Goal: Task Accomplishment & Management: Use online tool/utility

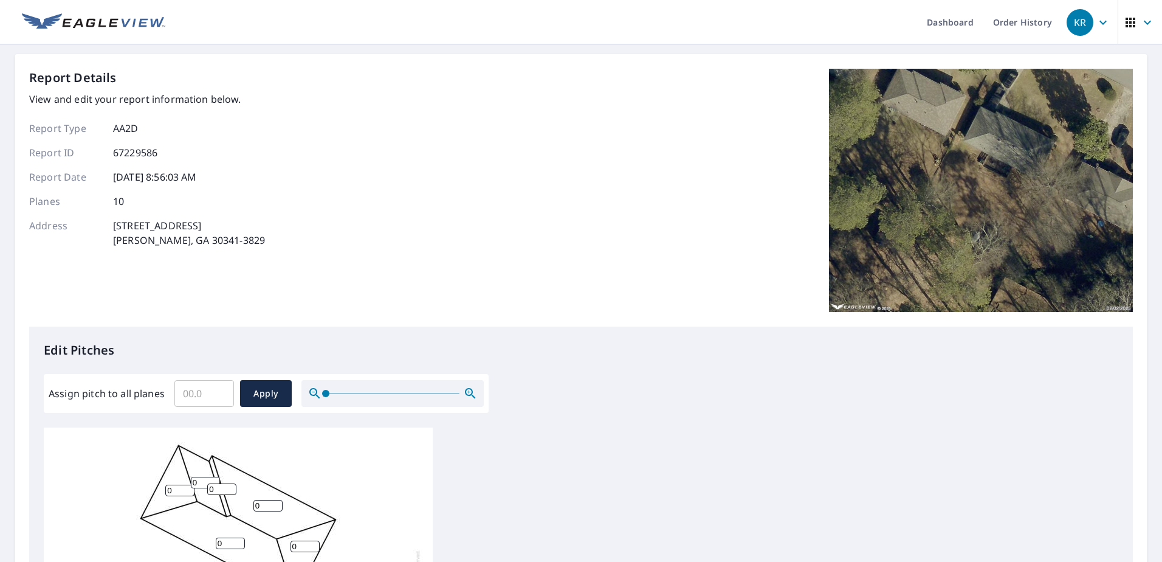
click at [201, 382] on input "Assign pitch to all planes" at bounding box center [204, 393] width 60 height 34
type input "4"
click at [266, 399] on span "Apply" at bounding box center [266, 393] width 32 height 15
type input "4"
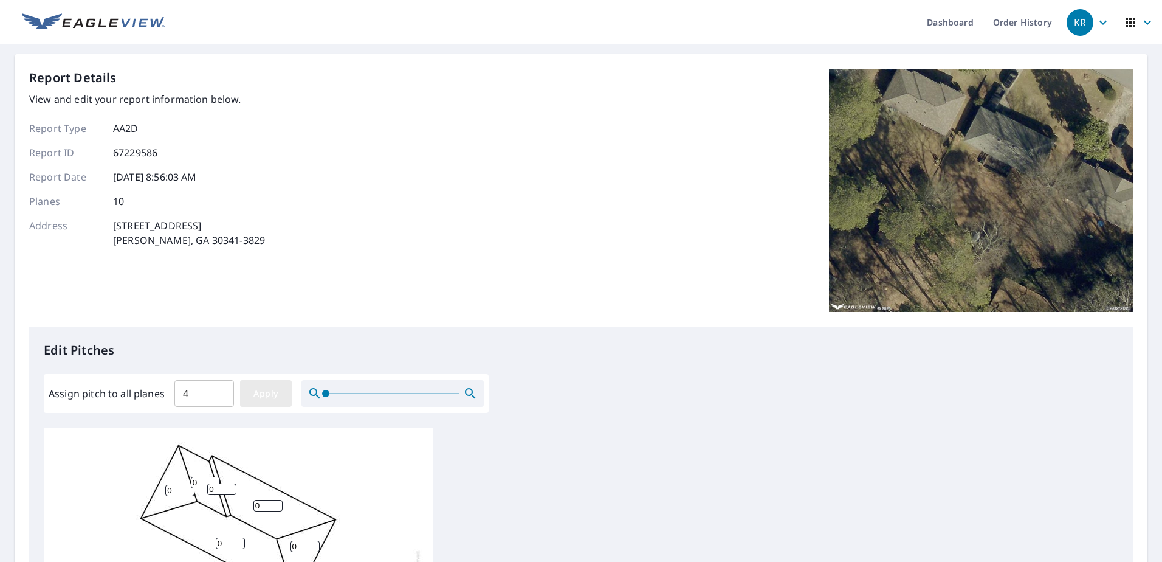
type input "4"
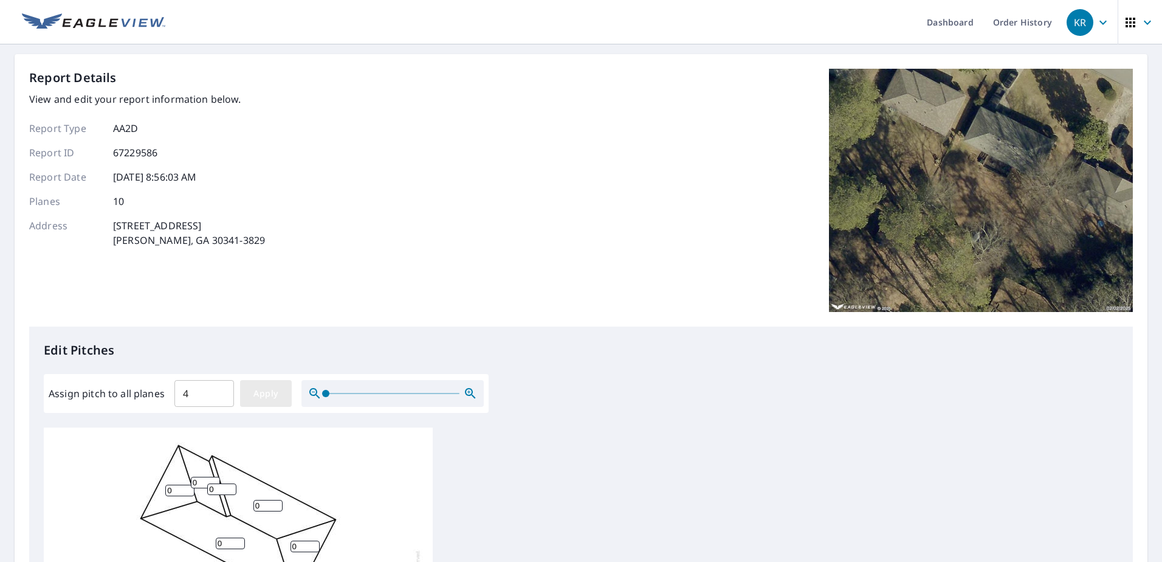
type input "4"
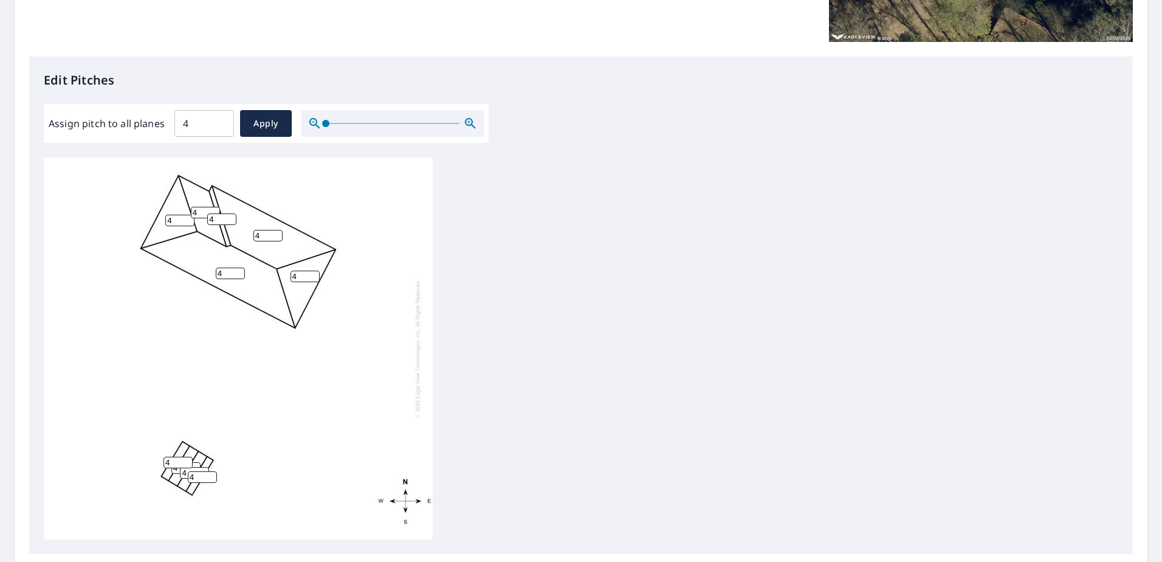
scroll to position [304, 0]
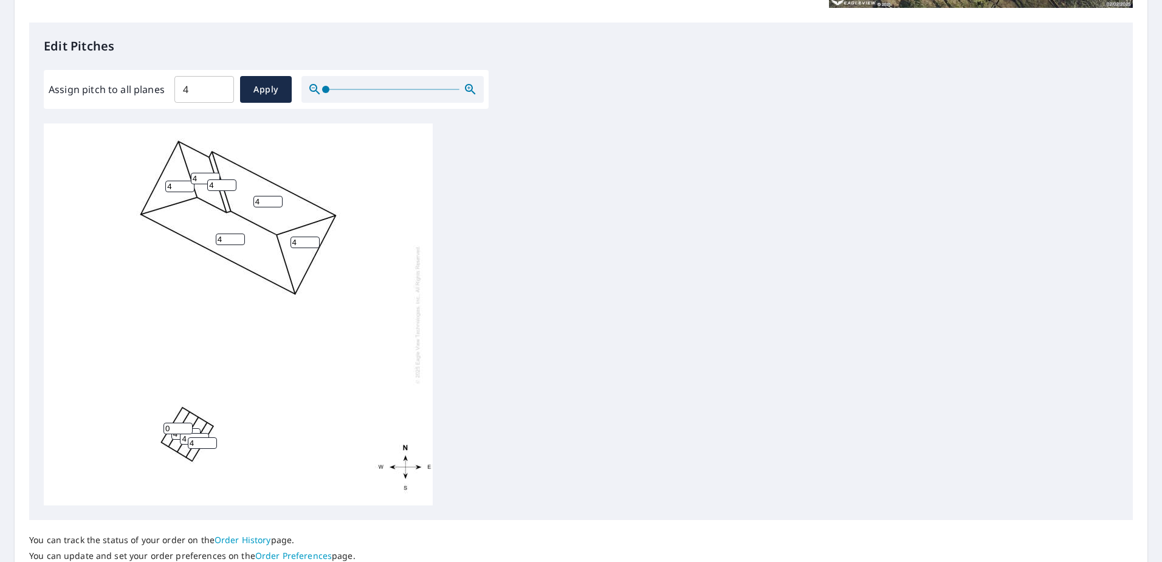
type input "0"
click at [184, 431] on input "0" at bounding box center [177, 428] width 29 height 12
click at [173, 438] on input "4" at bounding box center [185, 434] width 29 height 12
drag, startPoint x: 184, startPoint y: 437, endPoint x: 119, endPoint y: 435, distance: 65.1
click at [119, 435] on div "4 4 4 4 4 4 4 0 4 4" at bounding box center [238, 314] width 389 height 382
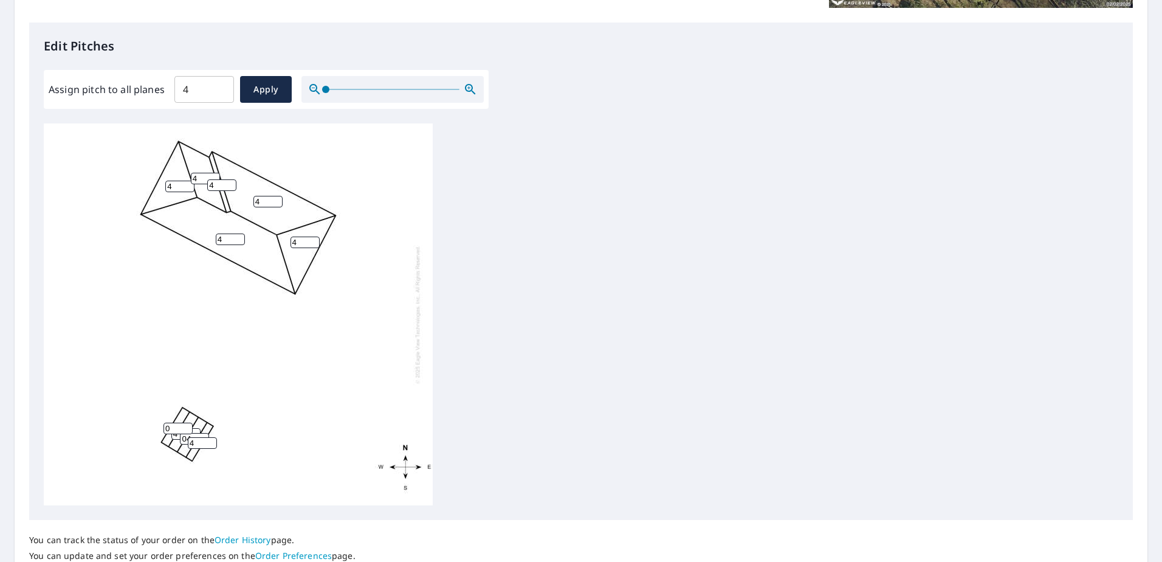
click at [196, 436] on input "04" at bounding box center [194, 439] width 29 height 12
type input "0"
click at [173, 437] on input "4" at bounding box center [185, 434] width 29 height 12
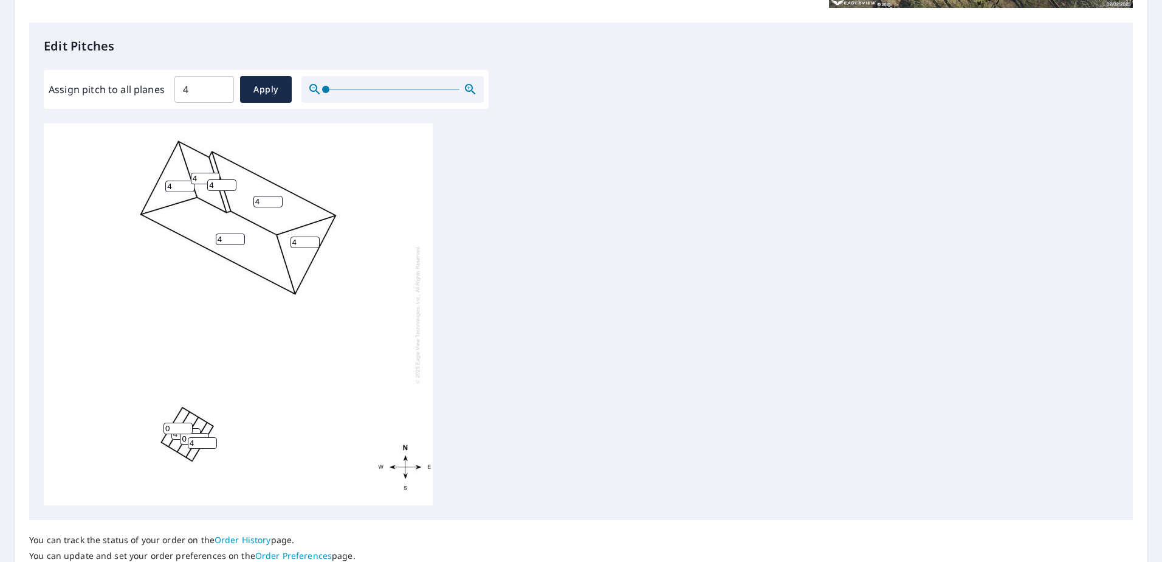
click at [173, 437] on input "4" at bounding box center [185, 434] width 29 height 12
type input "0"
click at [195, 444] on input "4" at bounding box center [202, 443] width 29 height 12
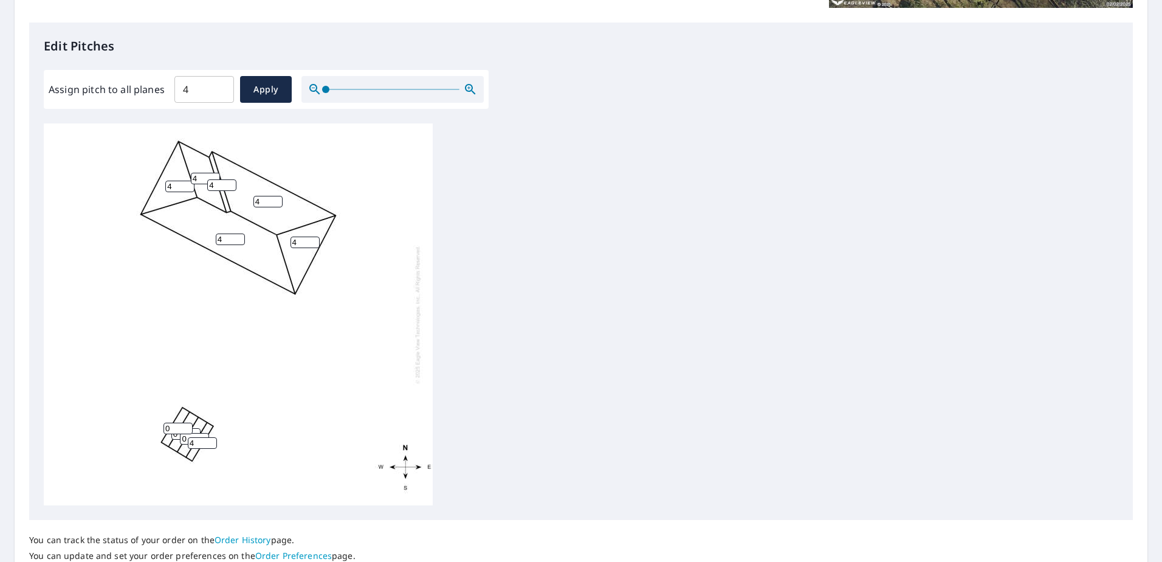
click at [195, 444] on input "4" at bounding box center [202, 443] width 29 height 12
type input "0"
click at [179, 430] on input "0" at bounding box center [177, 428] width 29 height 12
click at [610, 301] on div "4 4 4 4 4 0 0 0 0 4" at bounding box center [581, 314] width 1074 height 382
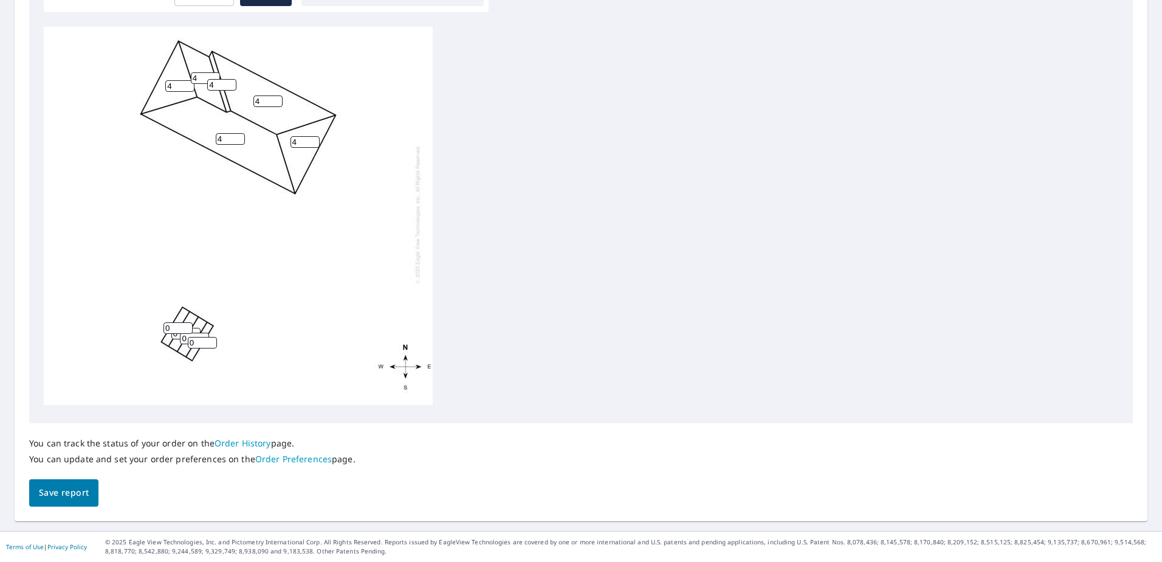
scroll to position [13, 0]
drag, startPoint x: 55, startPoint y: 497, endPoint x: 75, endPoint y: 495, distance: 19.5
click at [55, 497] on span "Save report" at bounding box center [64, 492] width 50 height 15
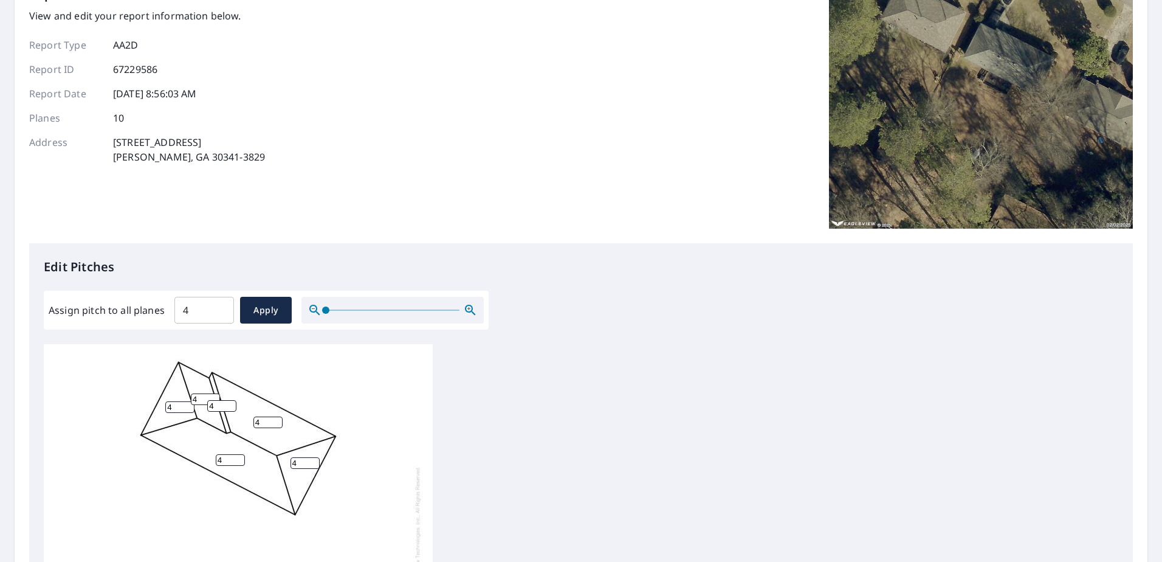
scroll to position [0, 0]
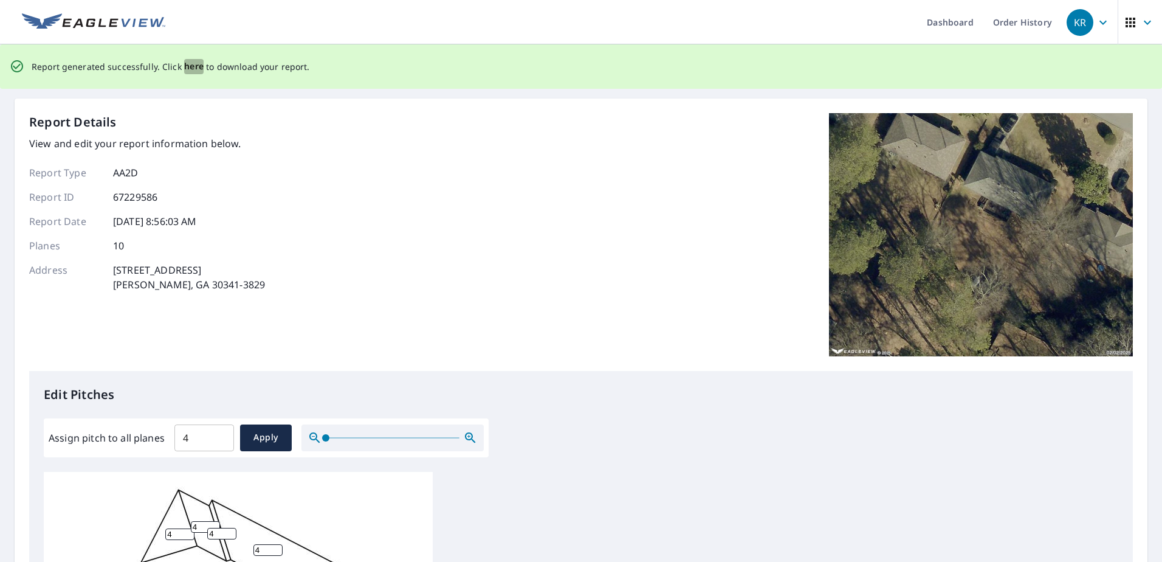
click at [186, 63] on span "here" at bounding box center [194, 66] width 20 height 15
